Goal: Information Seeking & Learning: Compare options

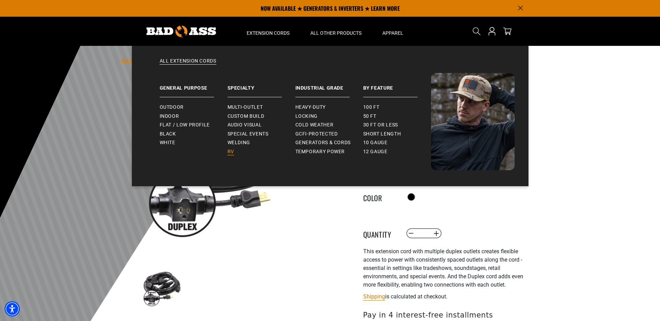
click at [228, 152] on span "RV" at bounding box center [230, 152] width 7 height 6
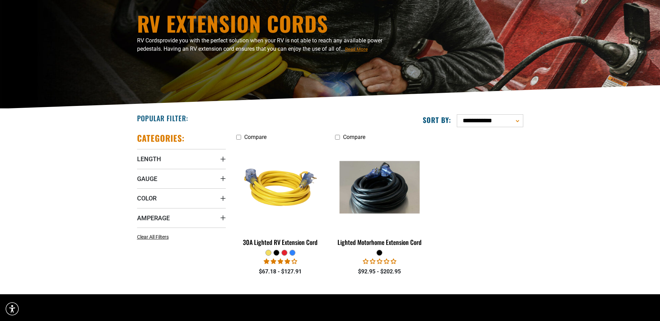
scroll to position [70, 0]
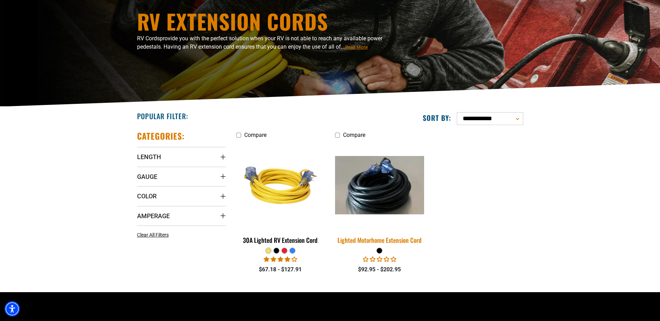
click at [363, 192] on img at bounding box center [379, 185] width 97 height 58
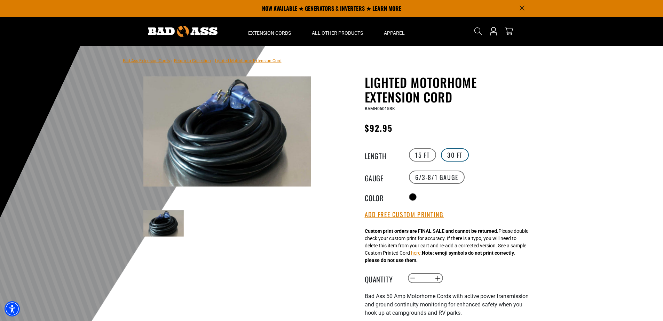
click at [454, 154] on label "30 FT" at bounding box center [455, 155] width 28 height 13
click at [422, 157] on label "15 FT" at bounding box center [422, 155] width 27 height 13
click at [461, 155] on label "30 FT" at bounding box center [455, 155] width 28 height 13
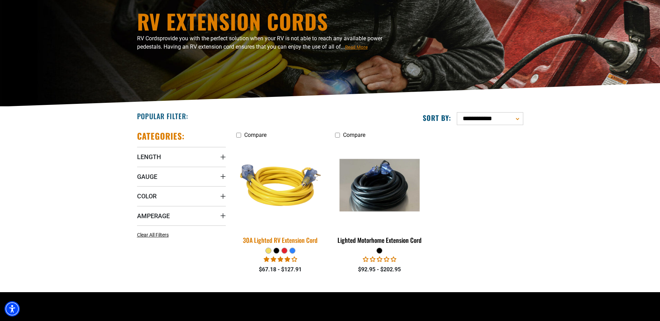
click at [292, 194] on img at bounding box center [280, 185] width 97 height 89
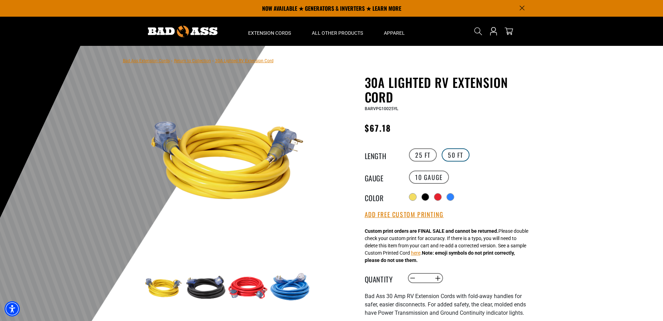
click at [453, 159] on label "50 FT" at bounding box center [455, 155] width 28 height 13
